Goal: Information Seeking & Learning: Learn about a topic

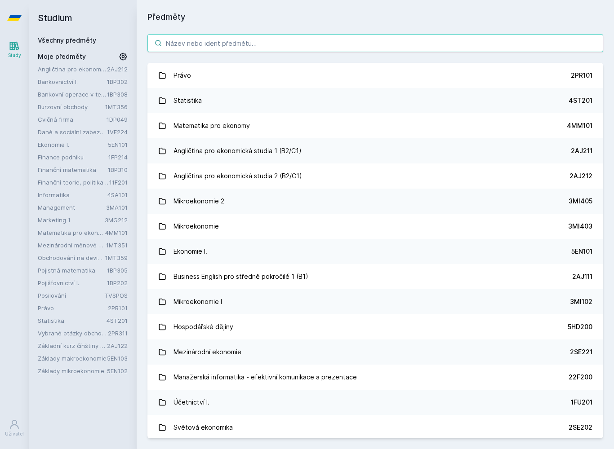
click at [305, 40] on input "search" at bounding box center [375, 43] width 456 height 18
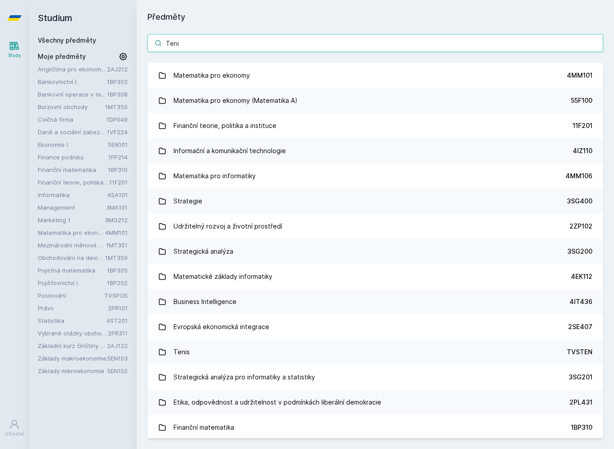
type input "Tenis"
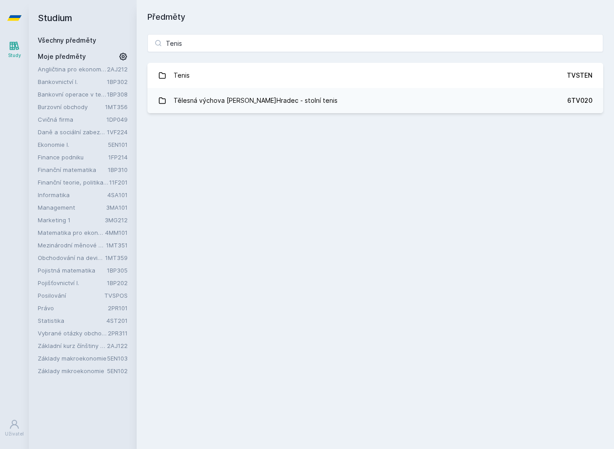
click at [576, 80] on link "Tenis TVSTEN" at bounding box center [375, 75] width 456 height 25
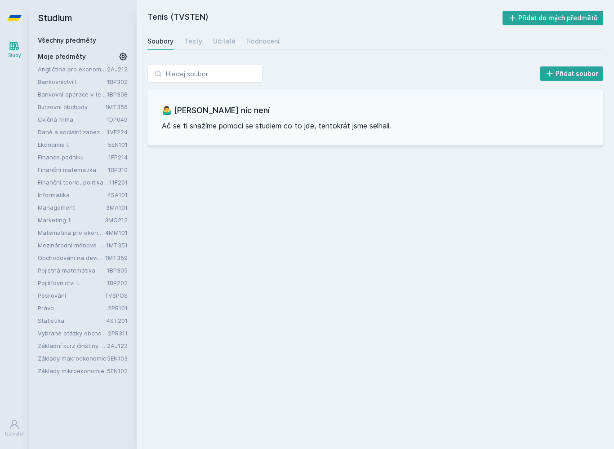
click at [270, 44] on div "Hodnocení" at bounding box center [262, 41] width 33 height 9
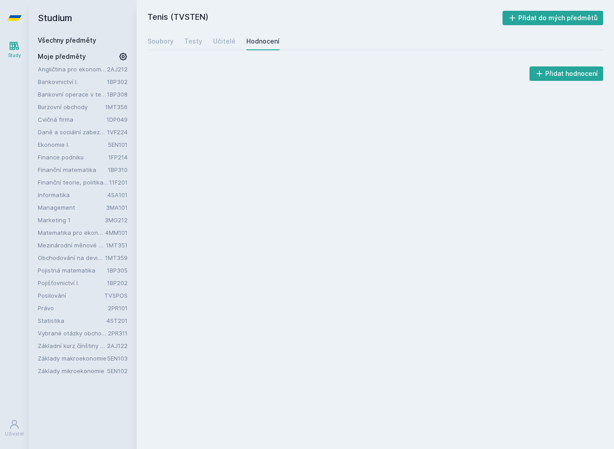
click at [224, 43] on div "Učitelé" at bounding box center [224, 41] width 22 height 9
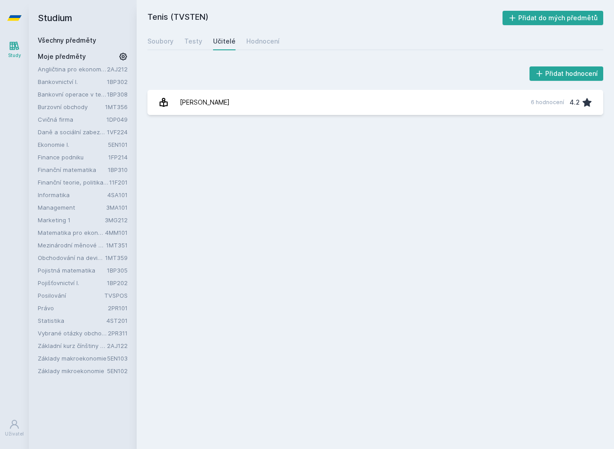
click at [309, 88] on div "Přidat hodnocení [PERSON_NAME] 6 hodnocení 4.2 [PERSON_NAME], něco se pokazilo." at bounding box center [375, 90] width 456 height 50
click at [321, 106] on link "[PERSON_NAME] 6 hodnocení 4.2" at bounding box center [375, 102] width 456 height 25
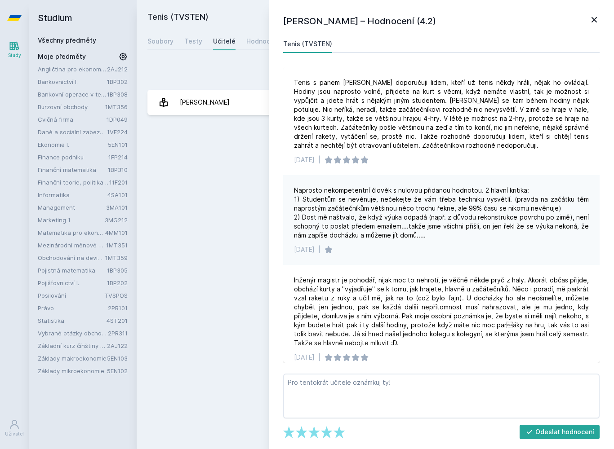
click at [589, 27] on link at bounding box center [594, 20] width 11 height 13
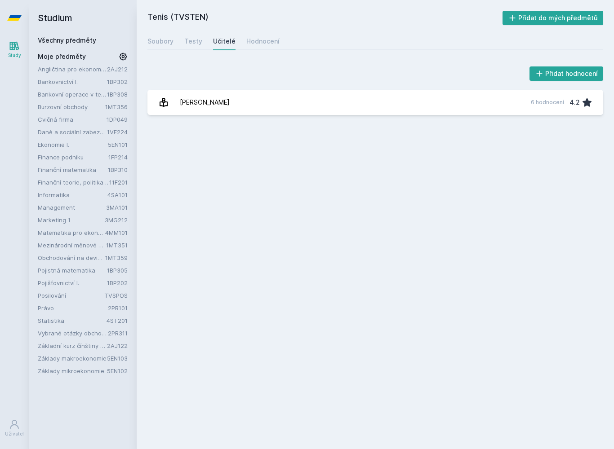
click at [264, 45] on div "Hodnocení" at bounding box center [262, 41] width 33 height 9
